Goal: Transaction & Acquisition: Purchase product/service

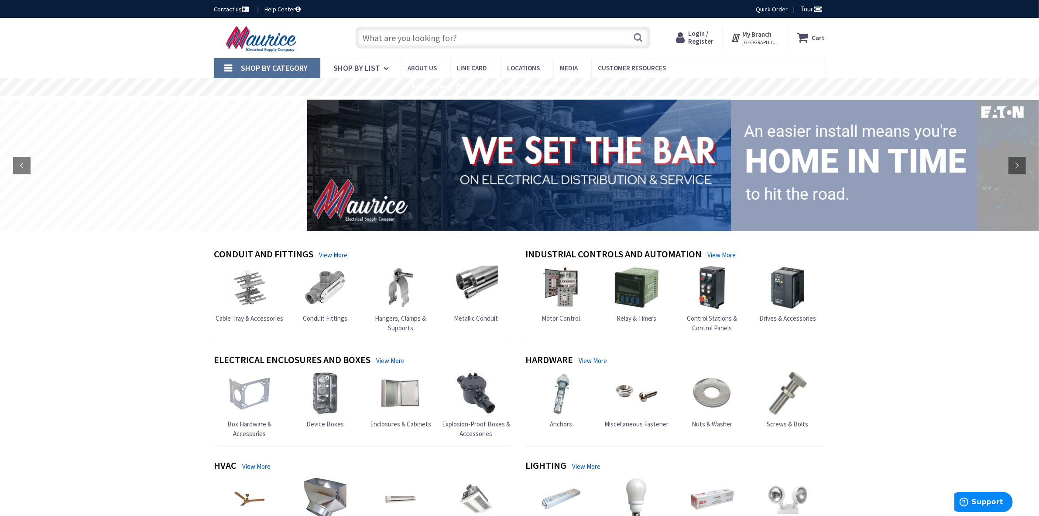
click at [463, 41] on input "text" at bounding box center [503, 38] width 295 height 22
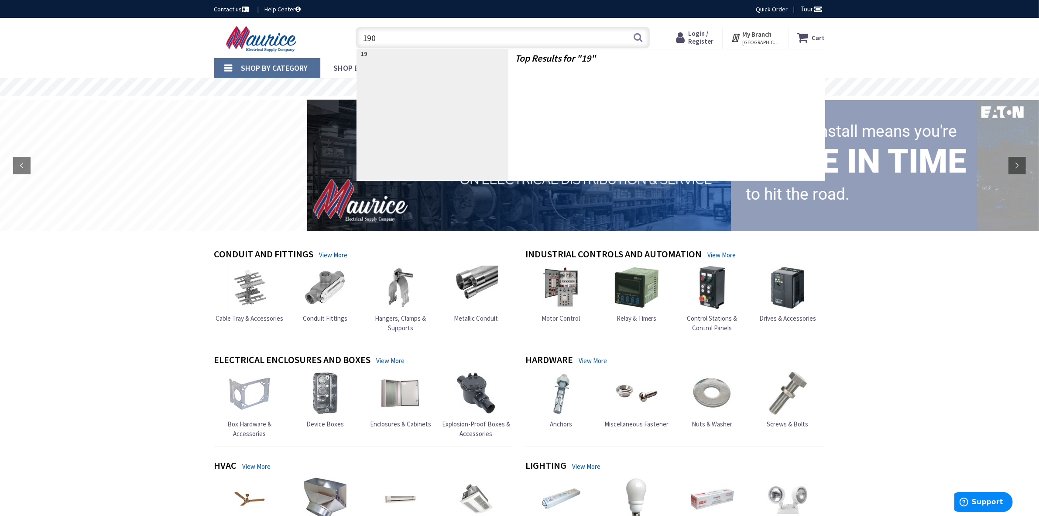
type input "1900"
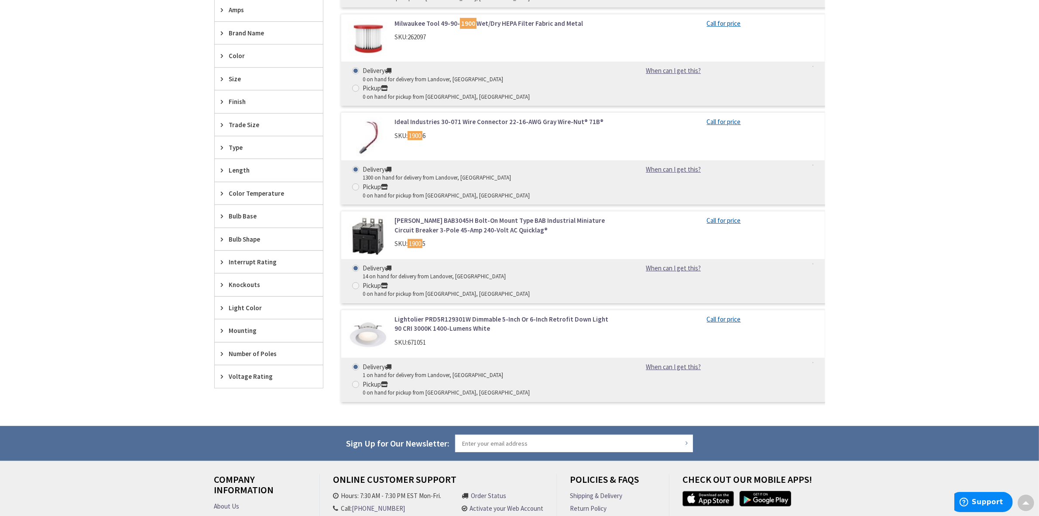
type input "Knottwood [PERSON_NAME], MD 21012, [GEOGRAPHIC_DATA]"
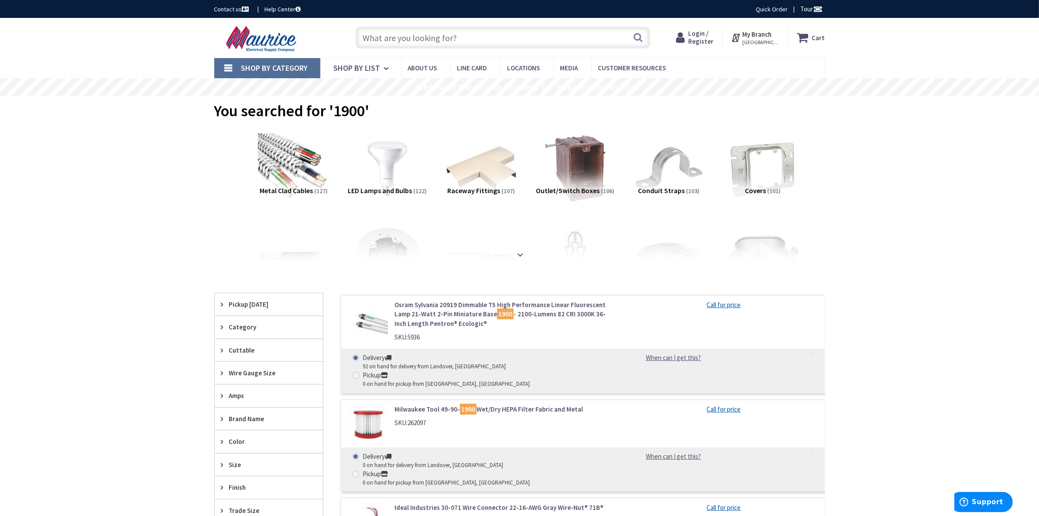
click at [424, 41] on input "text" at bounding box center [503, 38] width 295 height 22
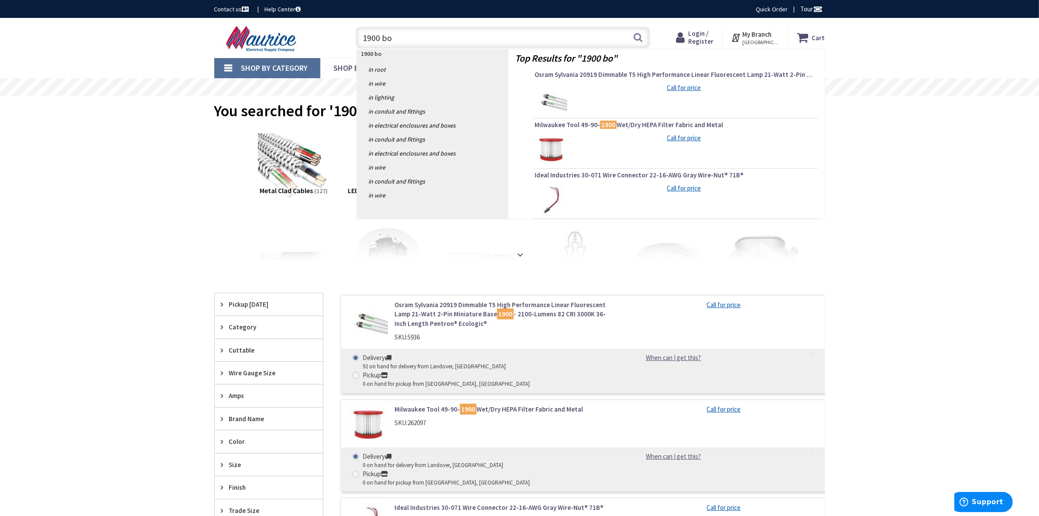
type input "1900 box"
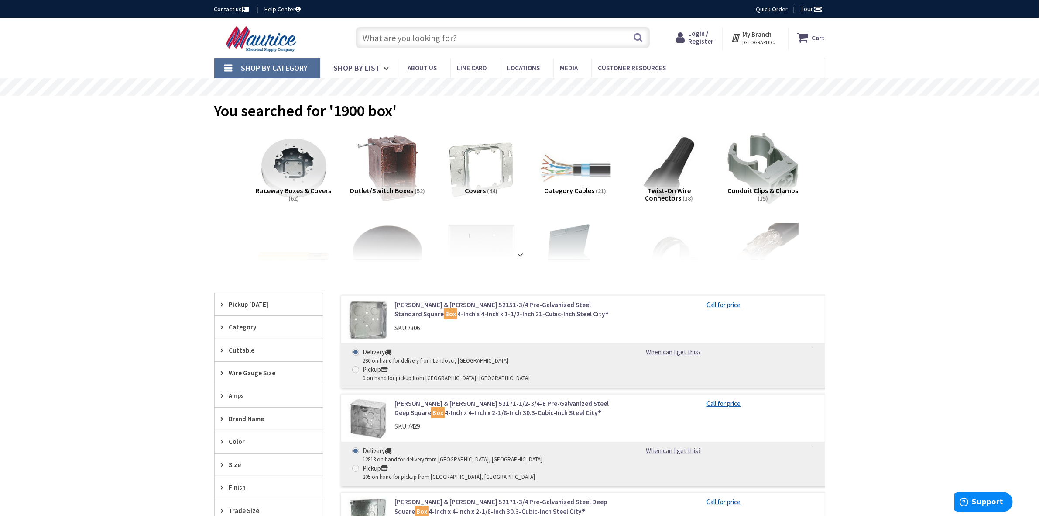
click at [697, 35] on span "Login / Register" at bounding box center [700, 37] width 25 height 16
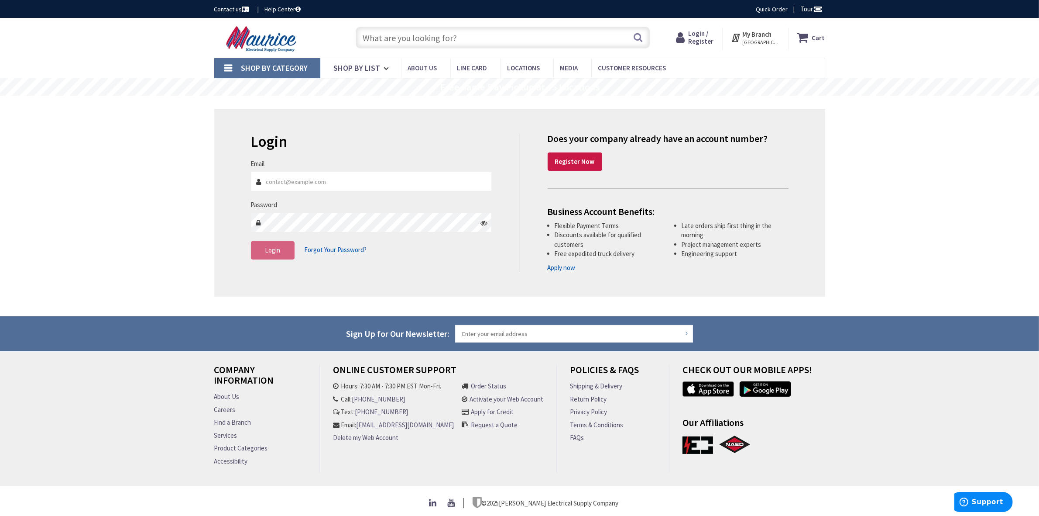
type input "Tom@atlcontrol.com"
click at [289, 248] on button "Login" at bounding box center [273, 250] width 44 height 18
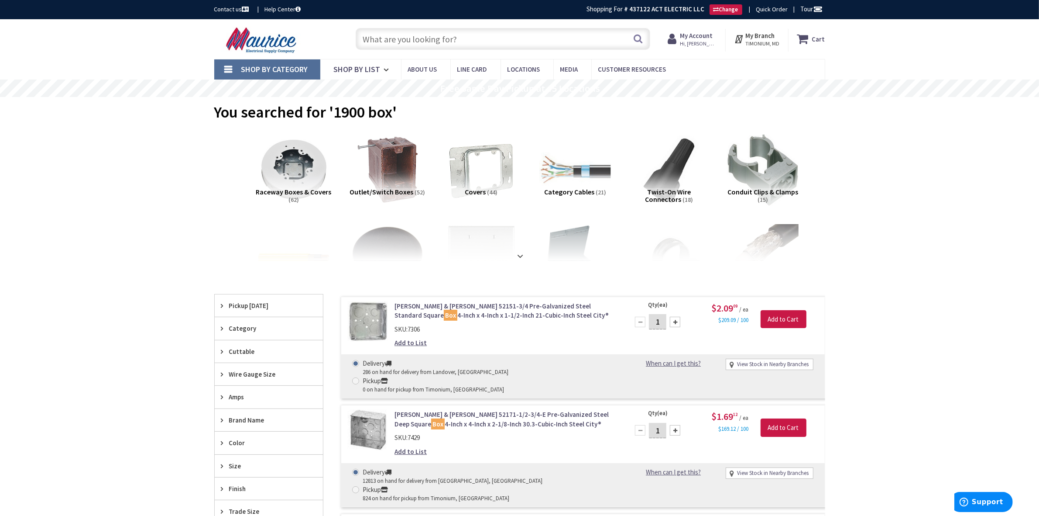
click at [413, 37] on input "text" at bounding box center [503, 39] width 295 height 22
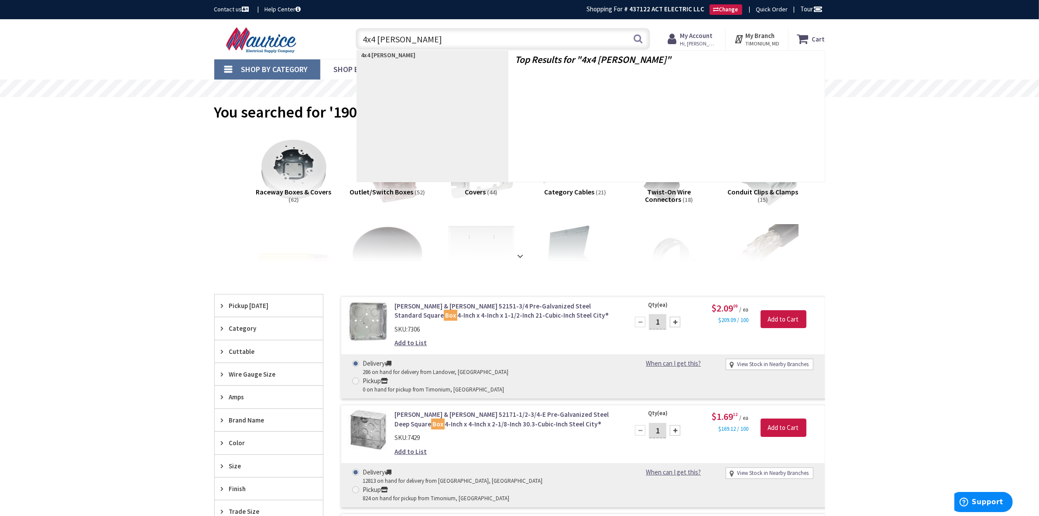
type input "4x4 blank"
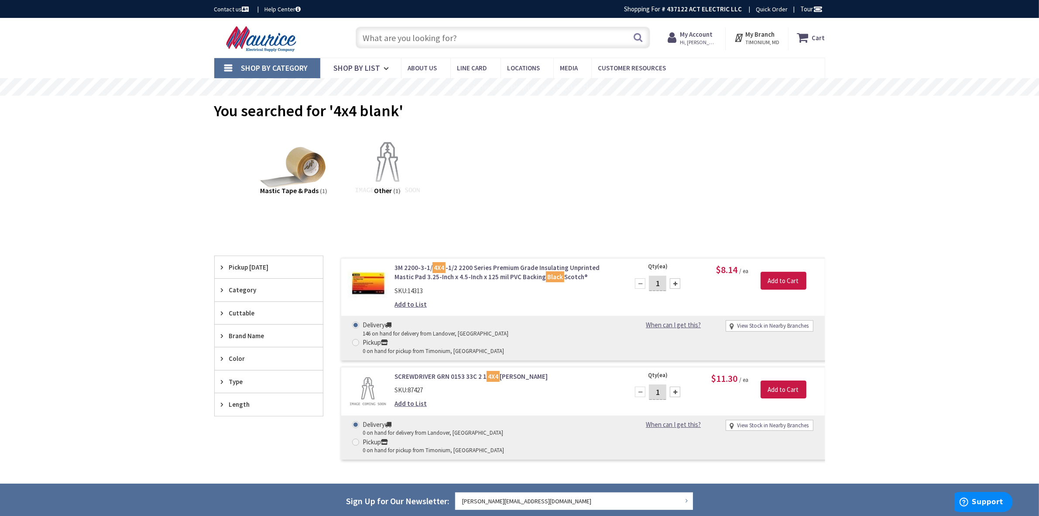
click at [423, 46] on input "text" at bounding box center [503, 38] width 295 height 22
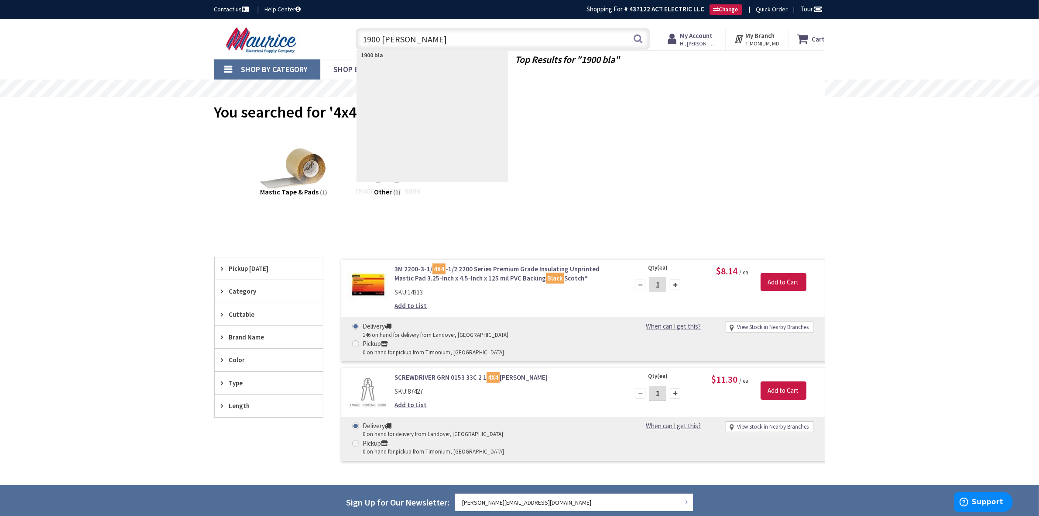
type input "1900 blank"
